Goal: Information Seeking & Learning: Learn about a topic

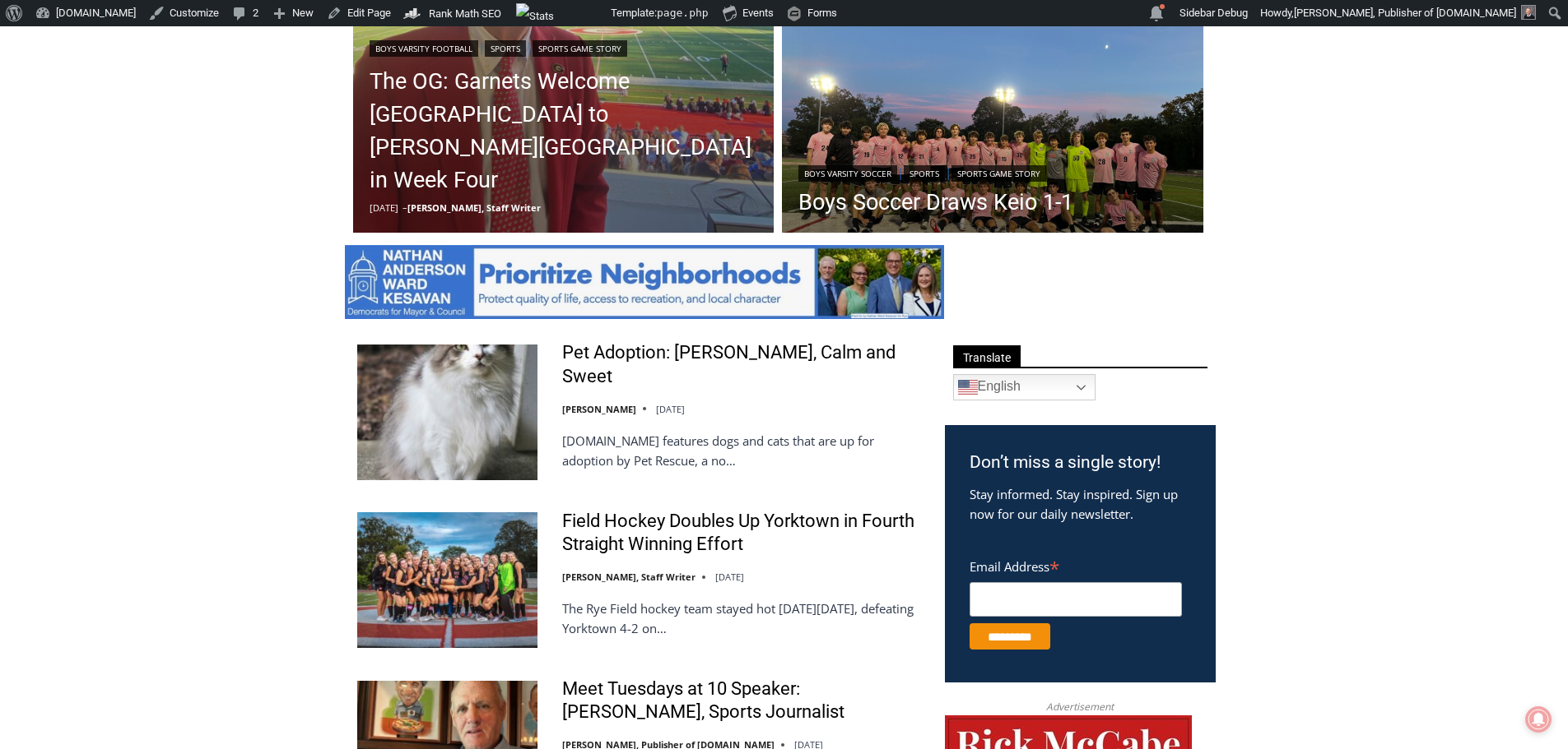
scroll to position [822, 0]
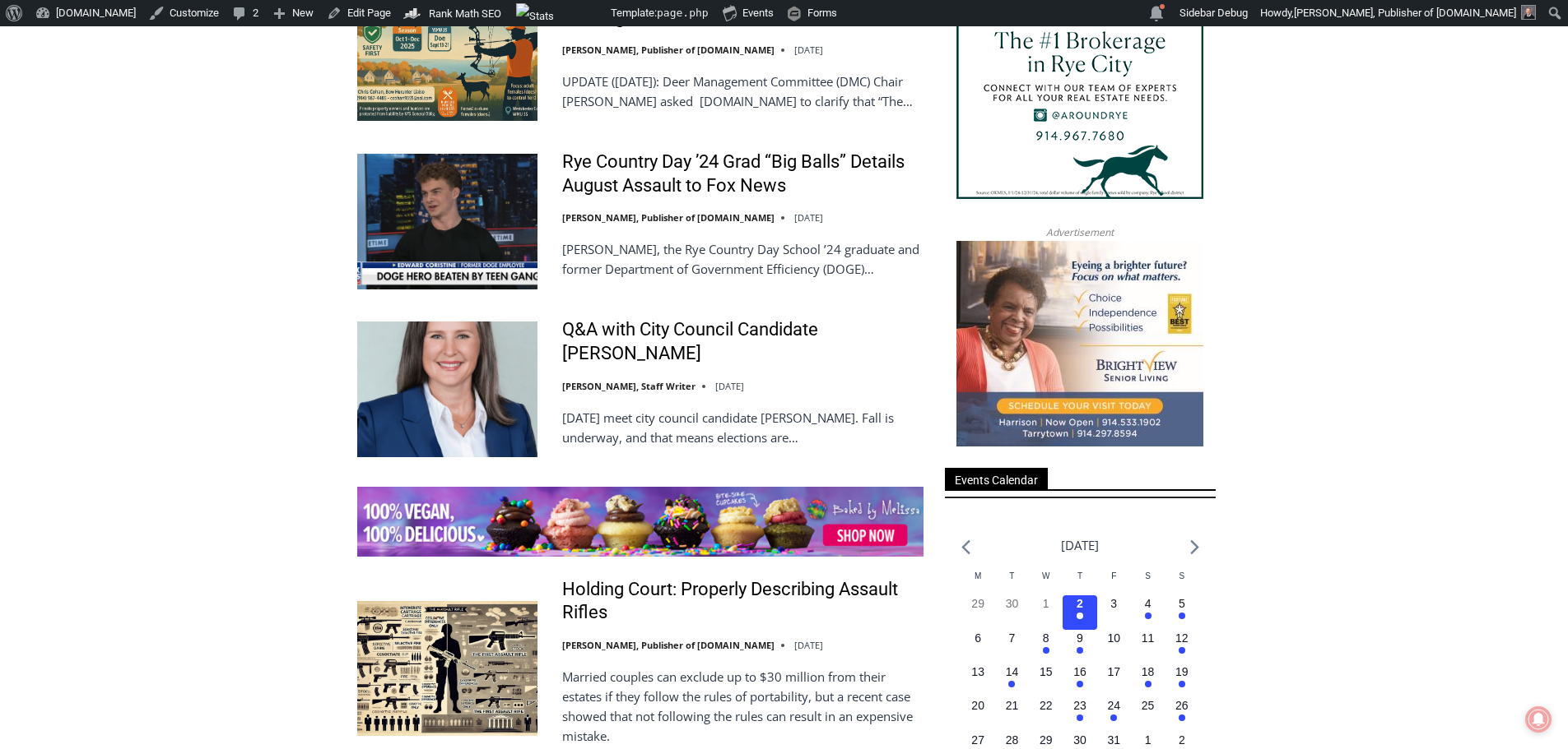
scroll to position [2221, 0]
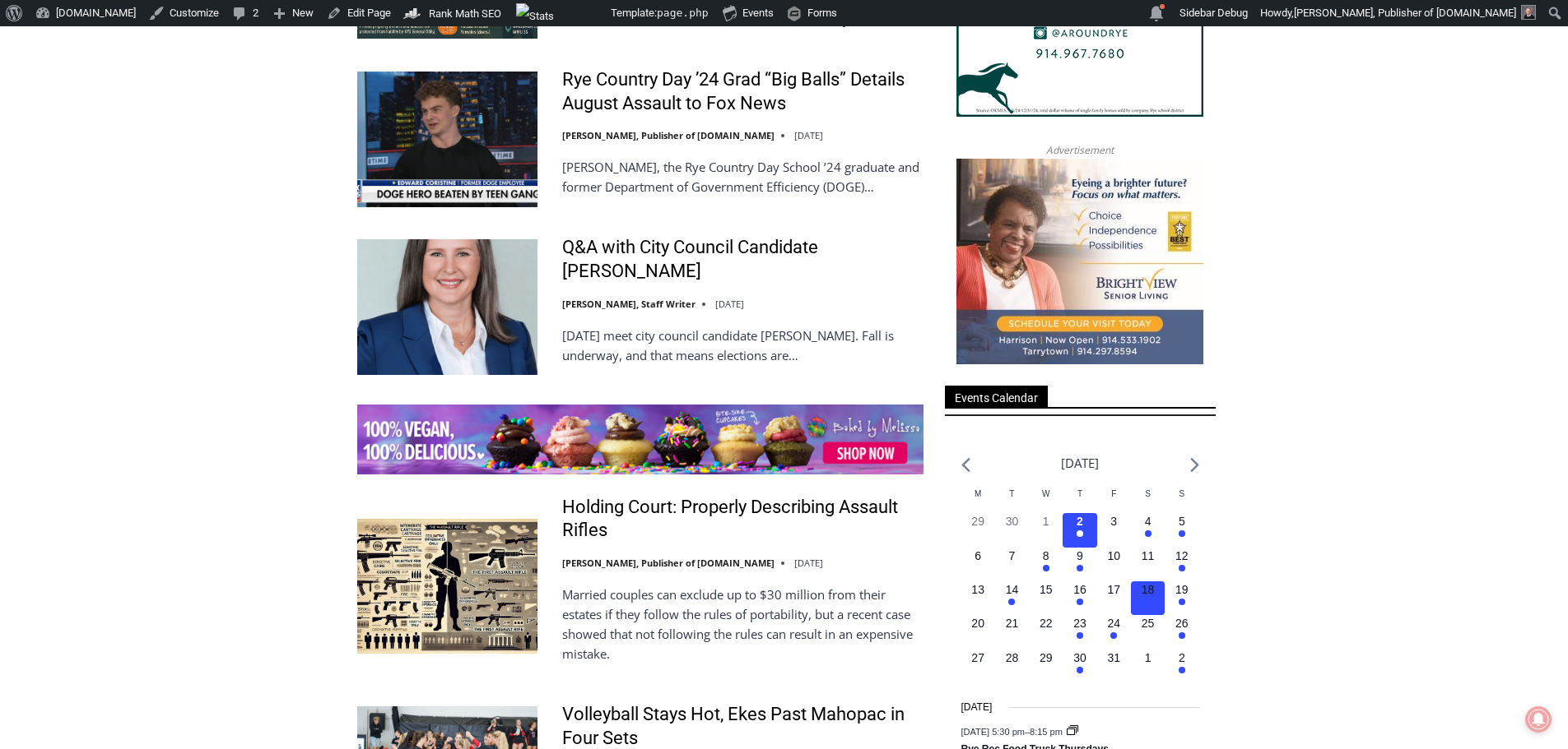
click at [1142, 598] on h3 "3 events, 18" at bounding box center [1148, 590] width 13 height 17
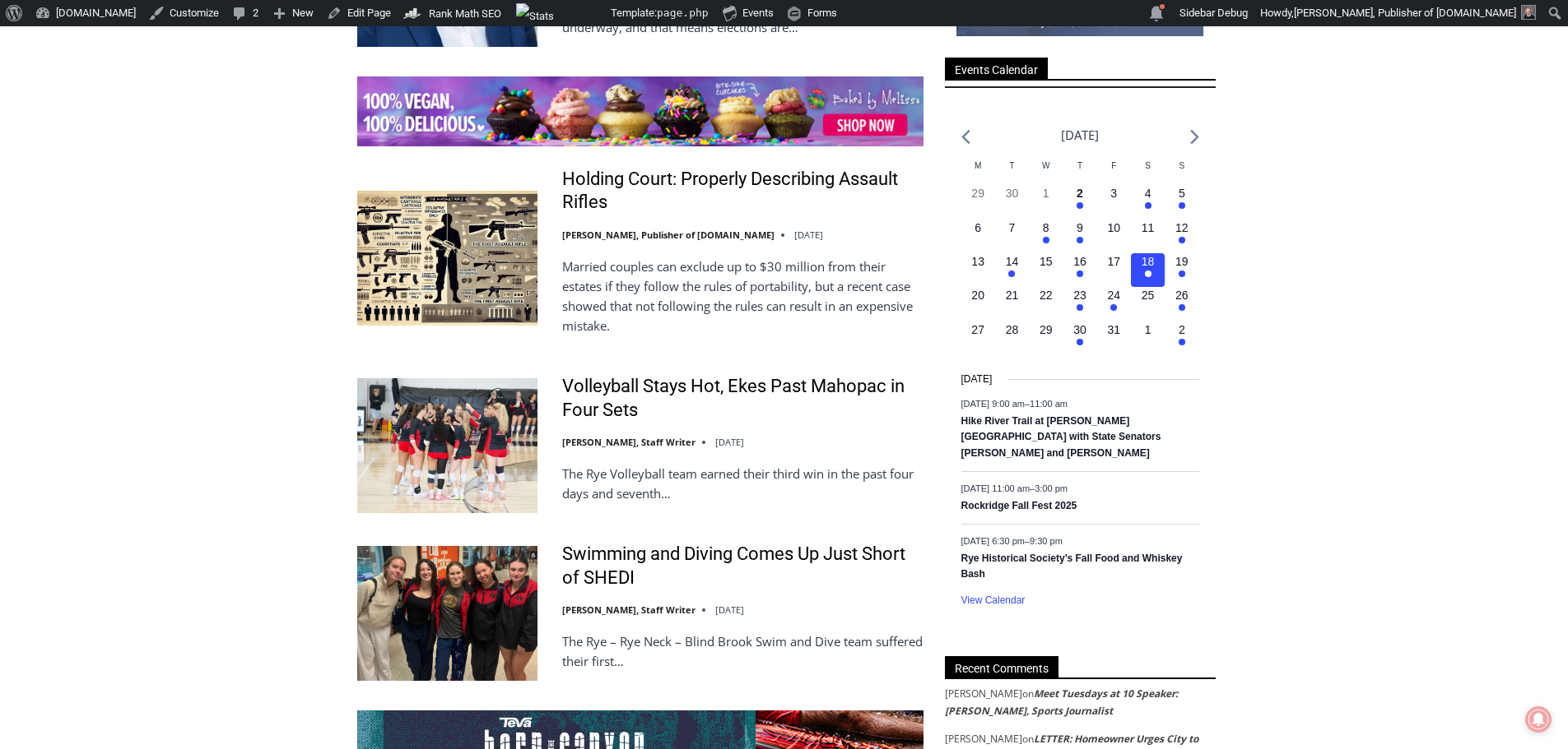
scroll to position [2549, 0]
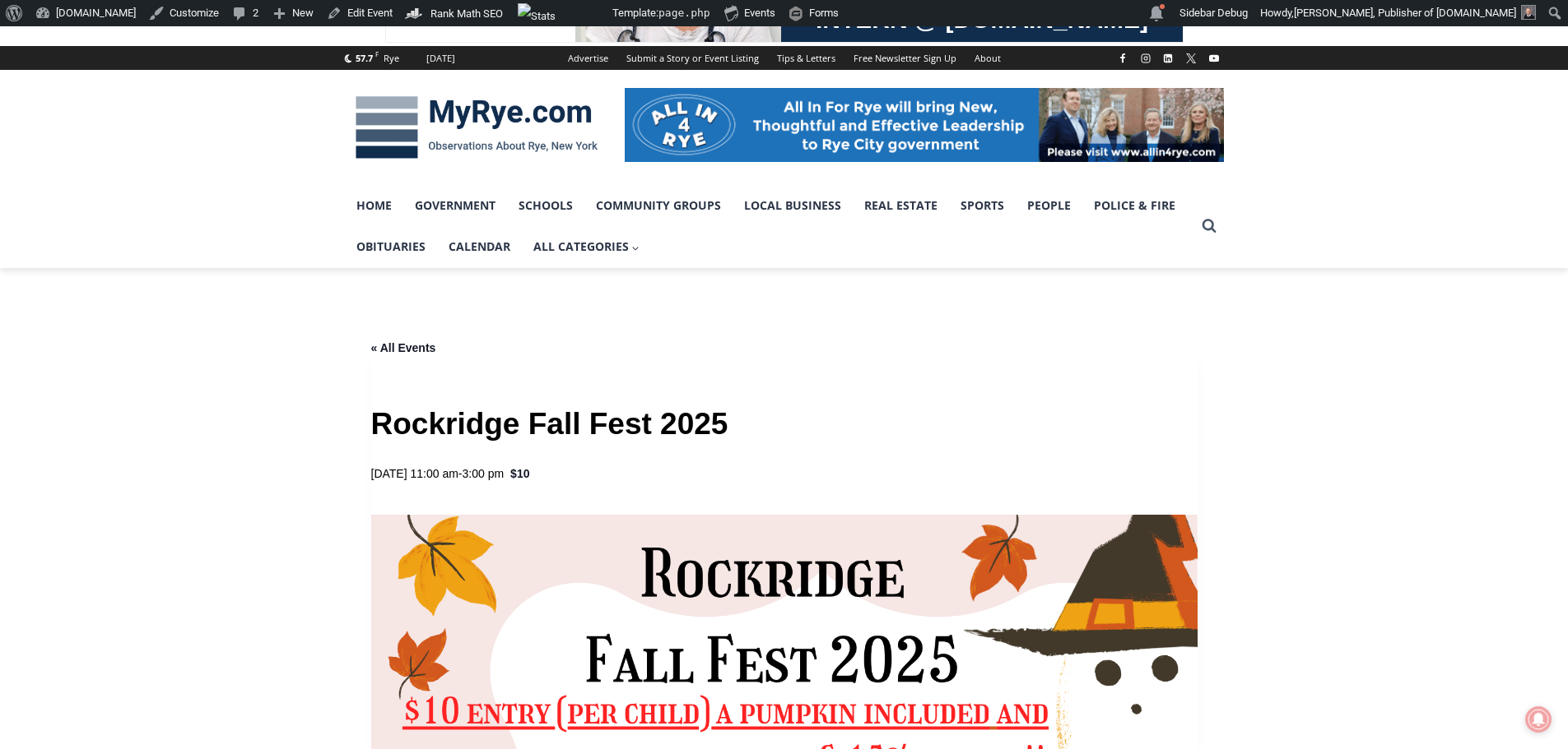
scroll to position [247, 0]
